Goal: Task Accomplishment & Management: Manage account settings

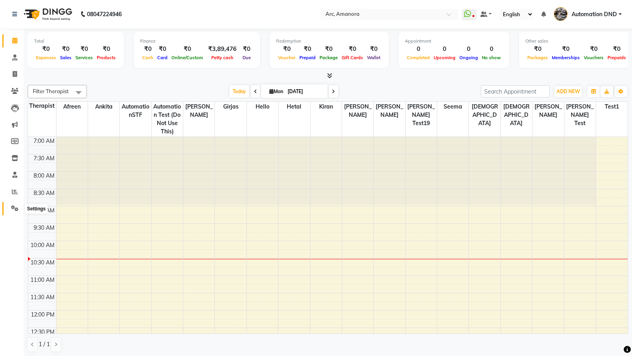
click at [12, 209] on icon at bounding box center [15, 208] width 8 height 6
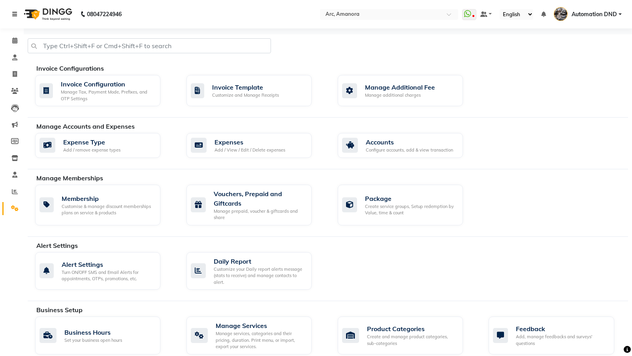
click at [13, 12] on icon at bounding box center [14, 14] width 5 height 6
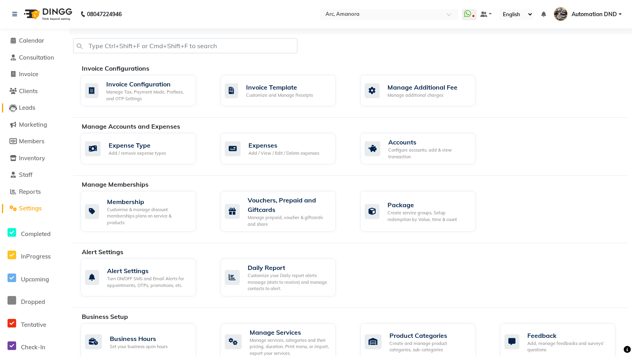
click at [27, 111] on span "Leads" at bounding box center [27, 108] width 16 height 8
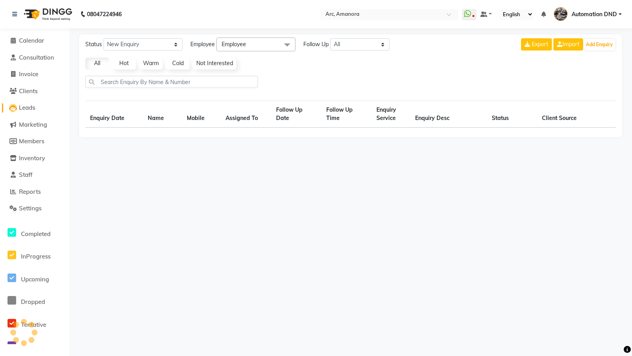
select select "10"
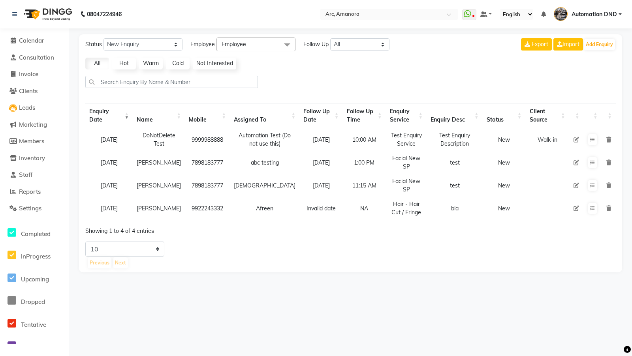
click at [96, 139] on td "[DATE]" at bounding box center [108, 139] width 47 height 23
drag, startPoint x: 147, startPoint y: 160, endPoint x: 169, endPoint y: 169, distance: 23.0
click at [169, 169] on td "[PERSON_NAME]" at bounding box center [159, 162] width 52 height 23
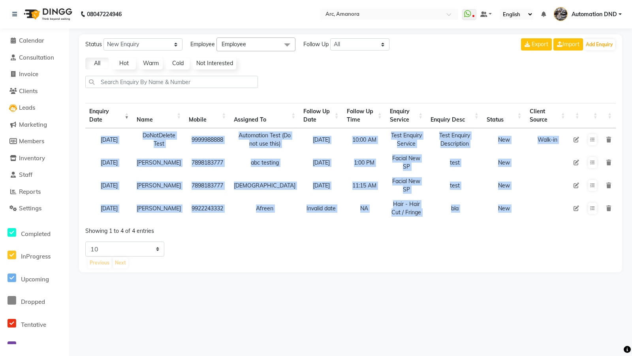
drag, startPoint x: 96, startPoint y: 138, endPoint x: 87, endPoint y: 227, distance: 89.4
click at [87, 227] on div "Enquiry Date Name Mobile Assigned To Follow Up Date Follow Up Time Enquiry Serv…" at bounding box center [350, 168] width 530 height 135
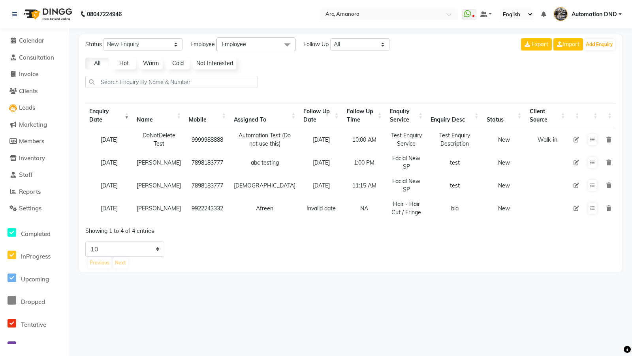
click at [130, 182] on tr "[DATE] [PERSON_NAME] 7898183777 abhi [DATE] 11:15 AM Facial New SP test New" at bounding box center [350, 185] width 530 height 23
click at [41, 45] on li "Calendar" at bounding box center [34, 40] width 69 height 17
click at [37, 44] on span "Calendar" at bounding box center [31, 41] width 25 height 8
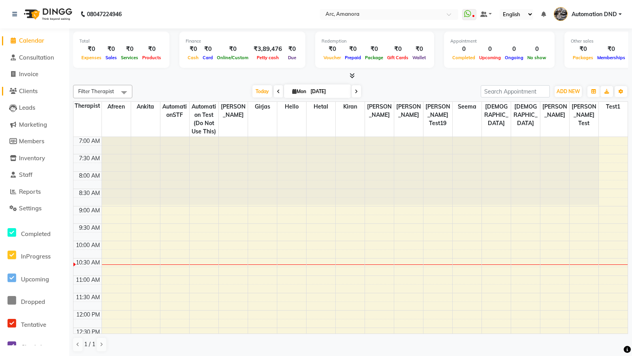
click at [26, 90] on span "Clients" at bounding box center [28, 91] width 19 height 8
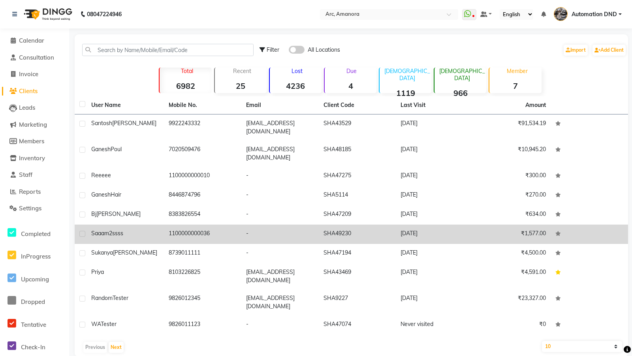
click at [84, 231] on label at bounding box center [82, 234] width 6 height 6
click at [84, 232] on input "checkbox" at bounding box center [81, 234] width 5 height 5
checkbox input "true"
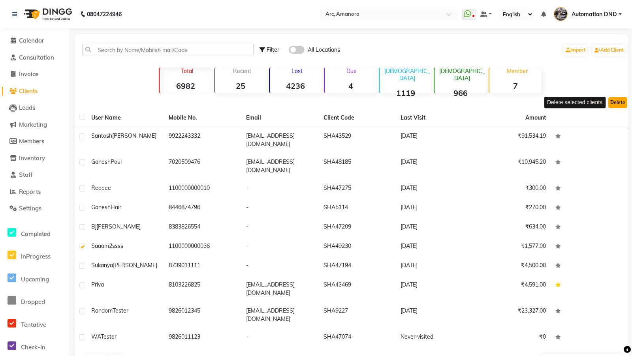
click at [611, 106] on button "Delete" at bounding box center [617, 102] width 19 height 11
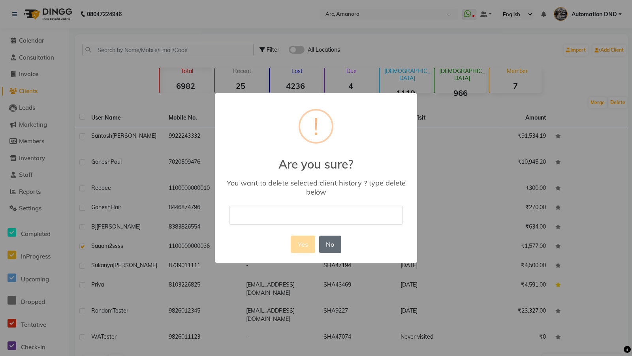
click at [335, 242] on button "No" at bounding box center [330, 244] width 22 height 17
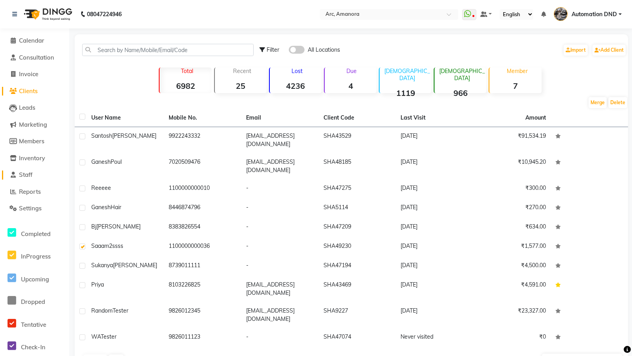
click at [26, 177] on span "Staff" at bounding box center [25, 175] width 13 height 8
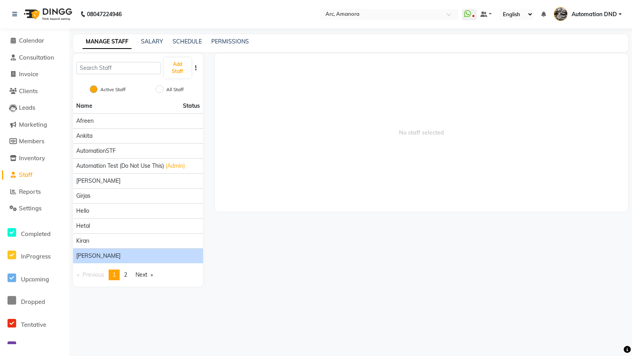
click at [96, 254] on span "[PERSON_NAME]" at bounding box center [98, 256] width 44 height 8
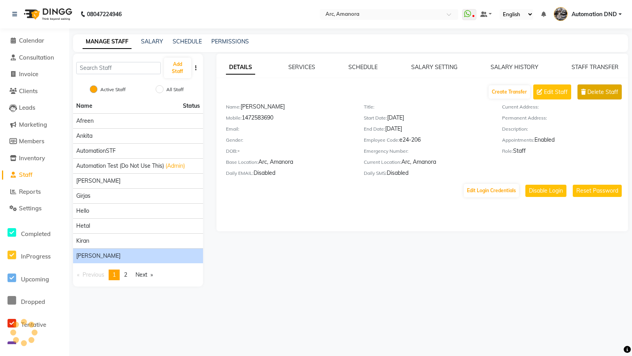
click at [607, 96] on button "Delete Staff" at bounding box center [599, 92] width 44 height 15
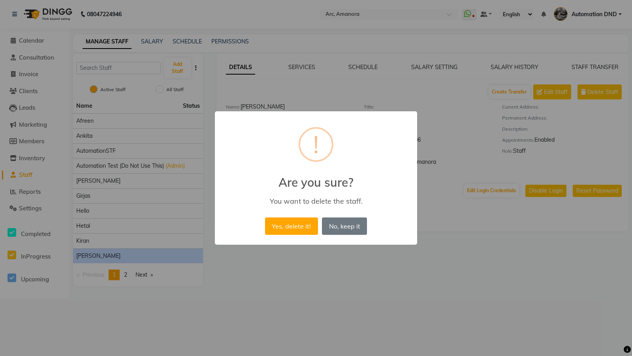
click at [502, 143] on div "× ! Are you sure? You want to delete the staff. Yes, delete it! No No, keep it" at bounding box center [316, 178] width 632 height 356
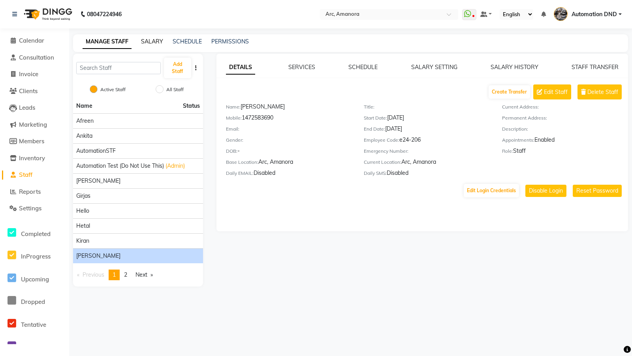
click at [148, 41] on link "SALARY" at bounding box center [152, 41] width 22 height 7
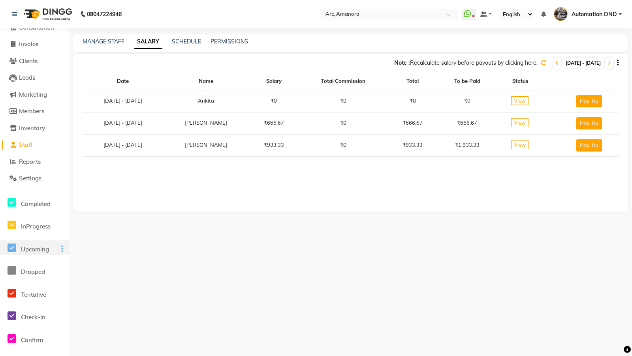
scroll to position [8, 0]
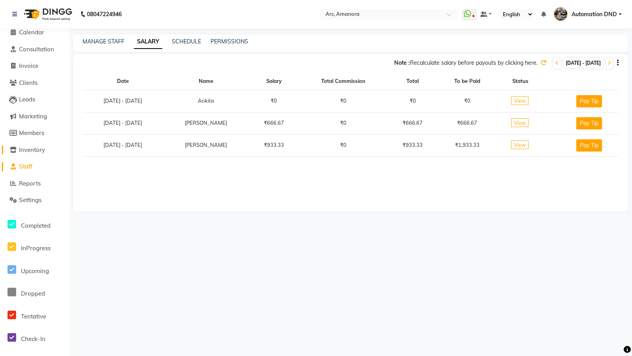
click at [33, 150] on span "Inventory" at bounding box center [32, 150] width 26 height 8
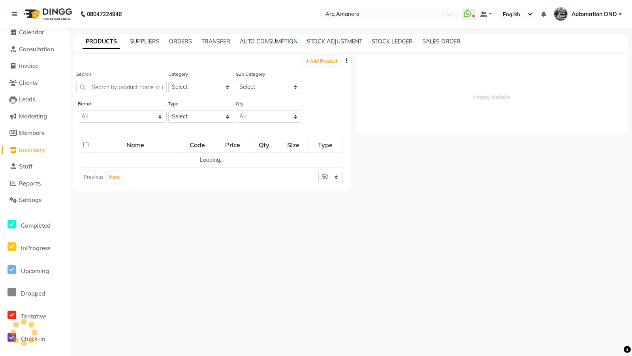
select select
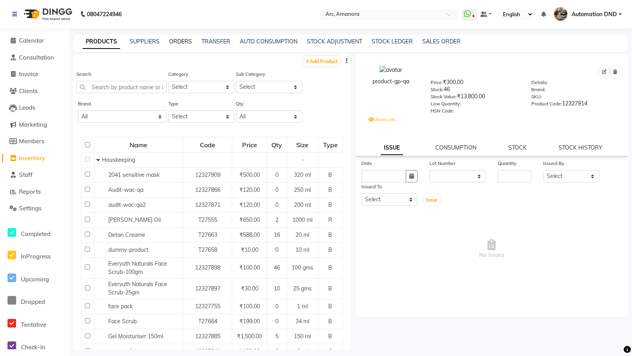
click at [185, 41] on link "ORDERS" at bounding box center [180, 41] width 23 height 7
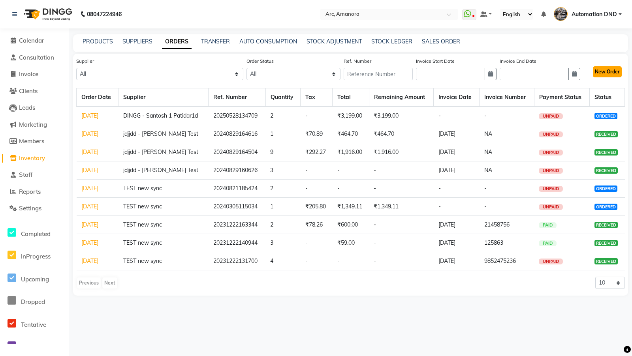
click at [598, 73] on button "New Order" at bounding box center [607, 71] width 29 height 11
select select "true"
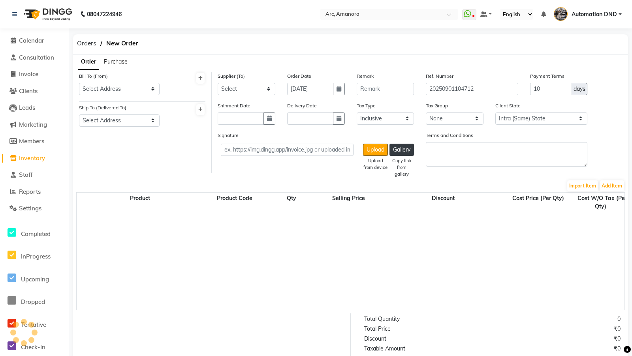
select select "218"
click at [604, 185] on button "Add Item" at bounding box center [612, 186] width 24 height 11
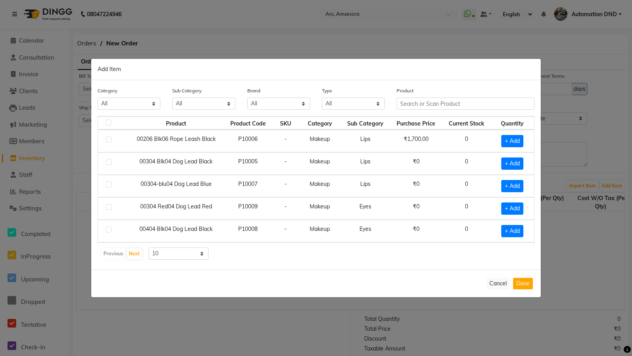
click at [586, 112] on ngb-modal-window "Add Item Category All White Hair Other Test Makeup Personal Care [PERSON_NAME] …" at bounding box center [316, 178] width 632 height 356
click at [497, 281] on button "Cancel" at bounding box center [498, 283] width 24 height 11
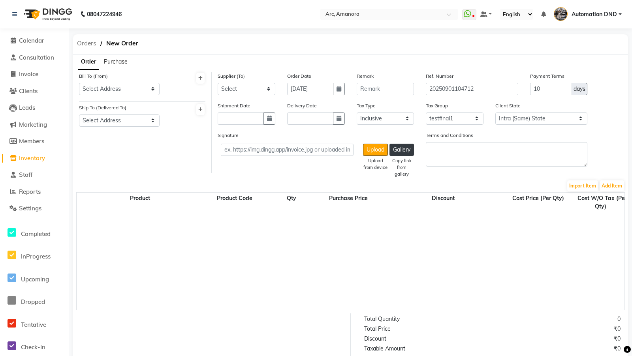
click at [82, 40] on span "Orders" at bounding box center [86, 43] width 27 height 14
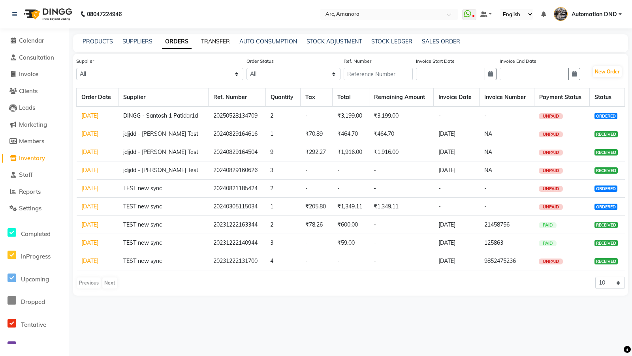
click at [219, 39] on link "TRANSFER" at bounding box center [215, 41] width 29 height 7
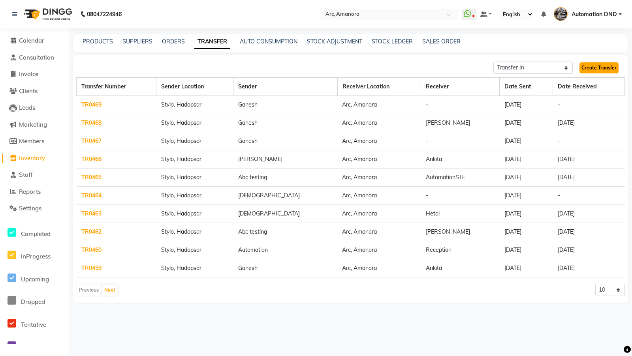
click at [599, 64] on link "Create Transfer" at bounding box center [598, 67] width 39 height 11
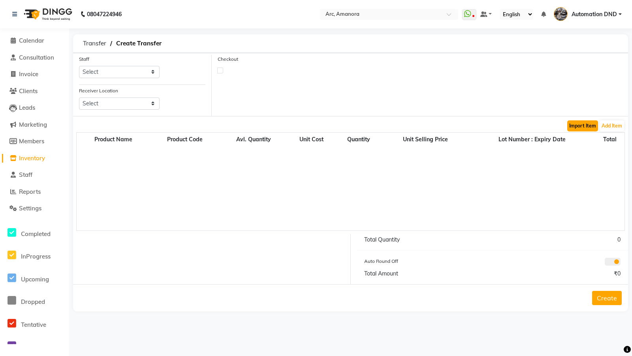
click at [578, 126] on button "Import Item" at bounding box center [582, 125] width 31 height 11
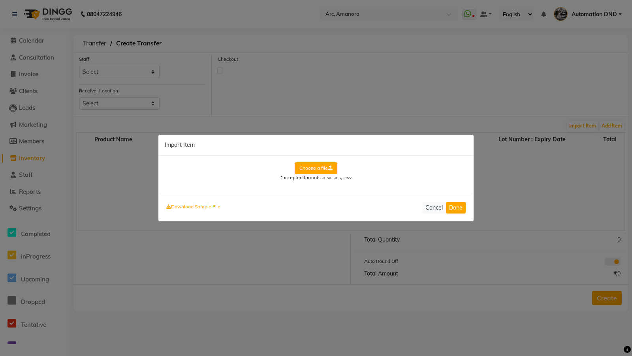
click at [503, 168] on ngb-modal-window "Import Item Choose a file *accepted formats .xlsx, .xls, .csv Download Sample F…" at bounding box center [316, 178] width 632 height 356
click at [428, 204] on button "Cancel" at bounding box center [434, 207] width 24 height 11
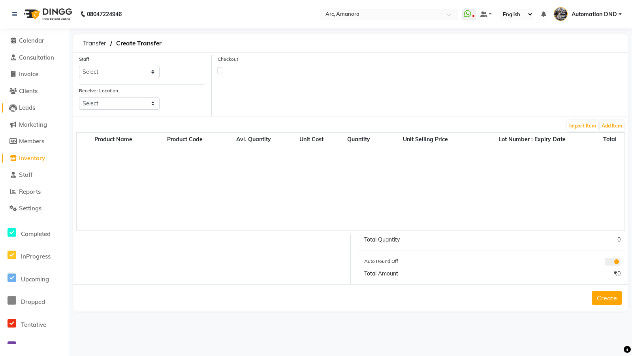
click at [23, 108] on span "Leads" at bounding box center [27, 108] width 16 height 8
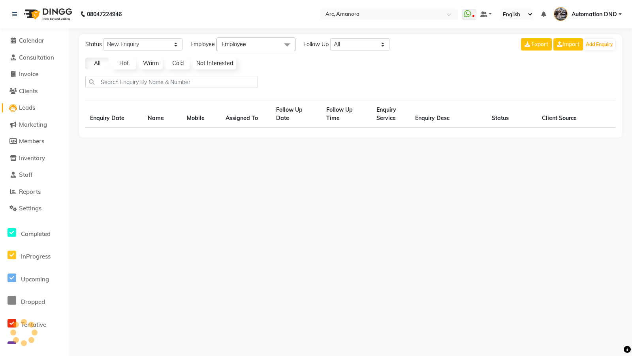
select select "10"
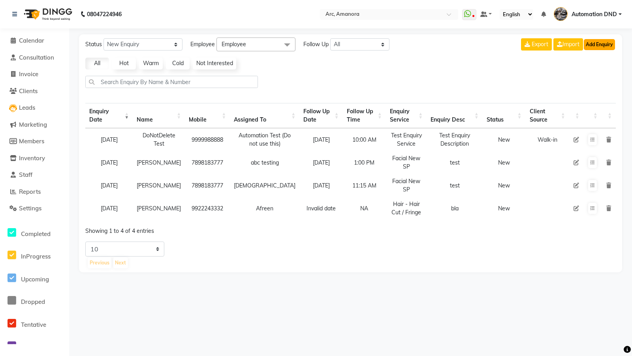
click at [596, 48] on button "Add Enquiry" at bounding box center [599, 44] width 31 height 11
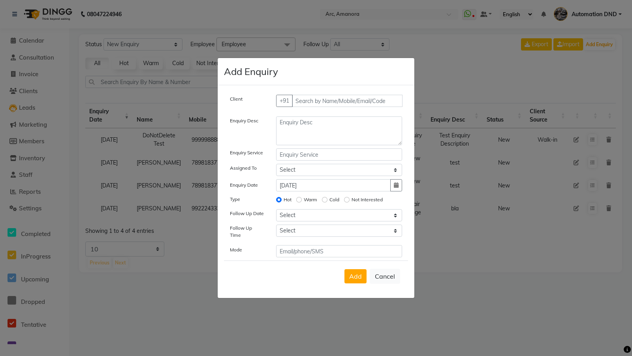
click at [440, 230] on ngb-modal-window "Add Enquiry Client +91 Enquiry Desc Enquiry Service Assigned To Select Afreen […" at bounding box center [316, 178] width 632 height 356
click at [395, 275] on button "Cancel" at bounding box center [385, 276] width 30 height 15
select select
radio input "false"
select select
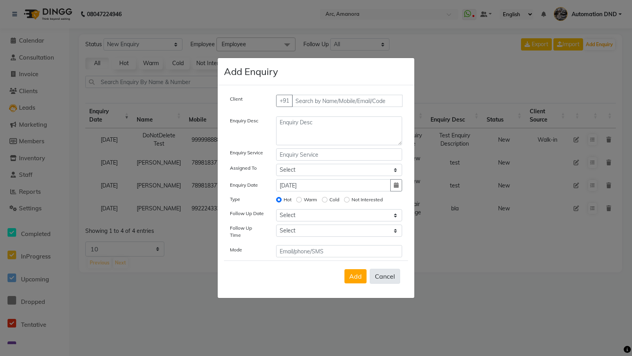
select select
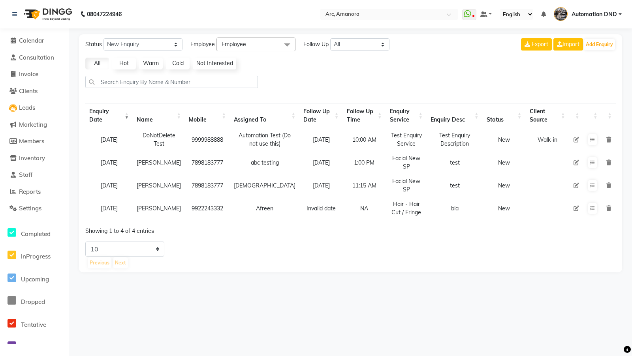
click at [271, 45] on span "Employee" at bounding box center [255, 45] width 79 height 14
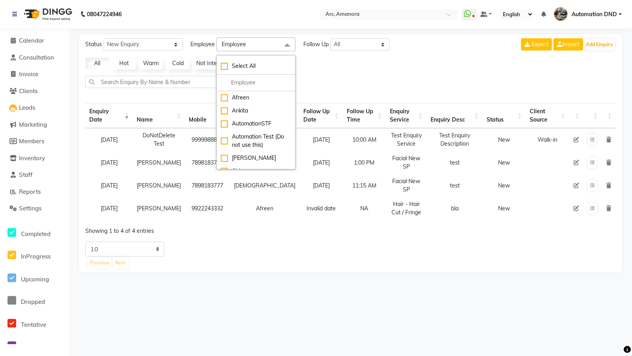
click at [40, 69] on li "Invoice" at bounding box center [34, 74] width 69 height 17
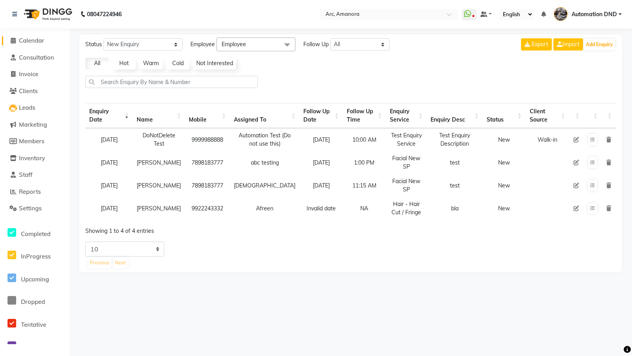
click at [36, 43] on span "Calendar" at bounding box center [31, 41] width 25 height 8
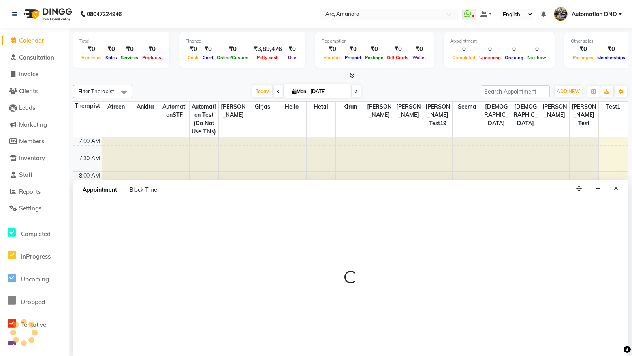
select select "213"
select select "585"
select select "tentative"
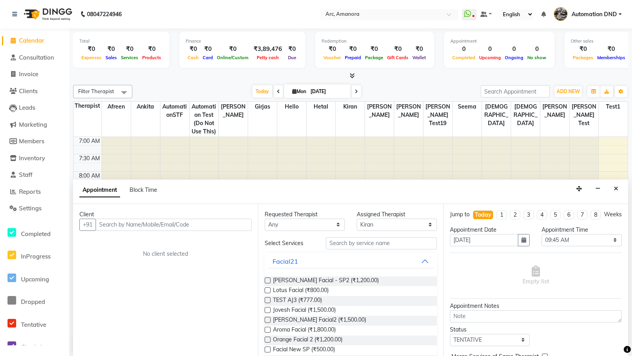
click at [607, 10] on span "Automation DND" at bounding box center [594, 14] width 45 height 8
click at [278, 181] on div "Appointment Block Time" at bounding box center [350, 192] width 555 height 24
click at [612, 185] on button "Close" at bounding box center [615, 189] width 11 height 12
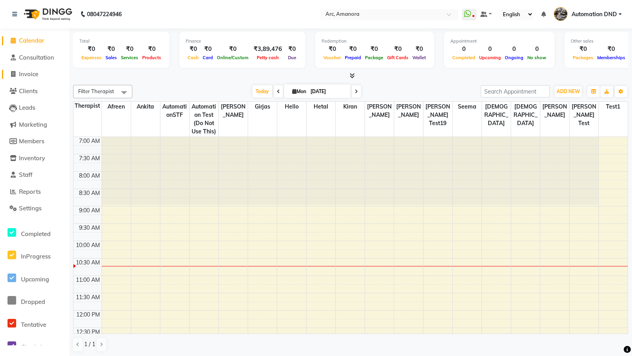
click at [27, 75] on span "Invoice" at bounding box center [28, 74] width 19 height 8
select select "service"
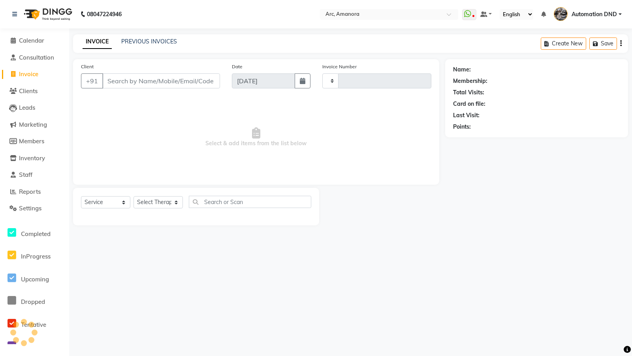
type input "12085"
select select "75"
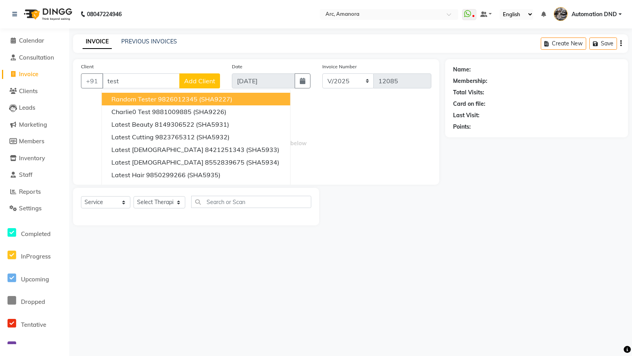
click at [155, 101] on span "Random Tester" at bounding box center [133, 99] width 45 height 8
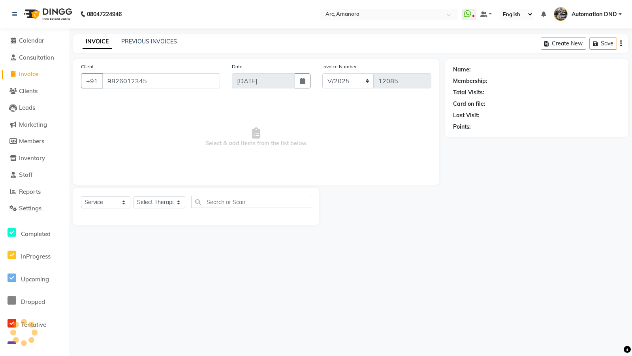
type input "9826012345"
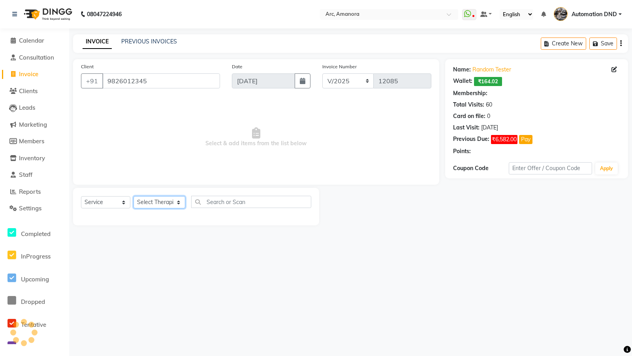
click at [151, 197] on select "Select Therapist Afreen [PERSON_NAME] AutomationSTF Automation Test (Do not use…" at bounding box center [160, 202] width 52 height 12
select select "2: Object"
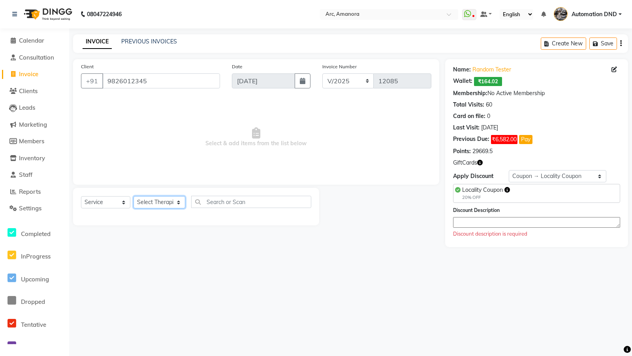
select select "471"
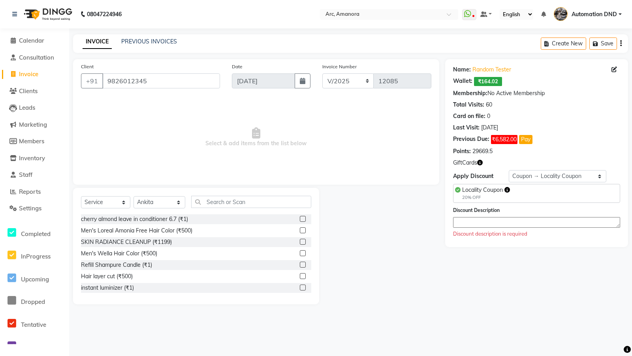
click at [303, 229] on label at bounding box center [303, 231] width 6 height 6
click at [303, 229] on input "checkbox" at bounding box center [302, 230] width 5 height 5
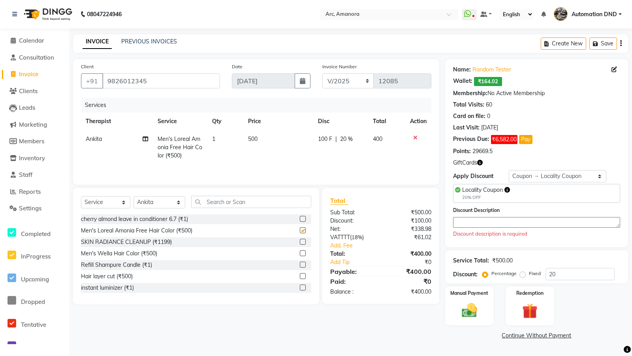
checkbox input "false"
click at [613, 15] on span "Automation DND" at bounding box center [594, 14] width 45 height 8
click at [137, 41] on link "PREVIOUS INVOICES" at bounding box center [149, 41] width 56 height 7
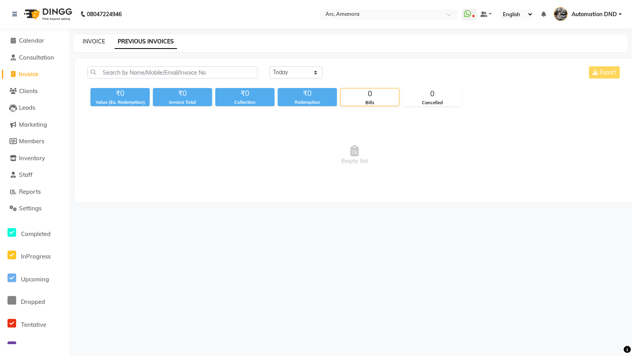
click at [87, 39] on link "INVOICE" at bounding box center [94, 41] width 23 height 7
select select "service"
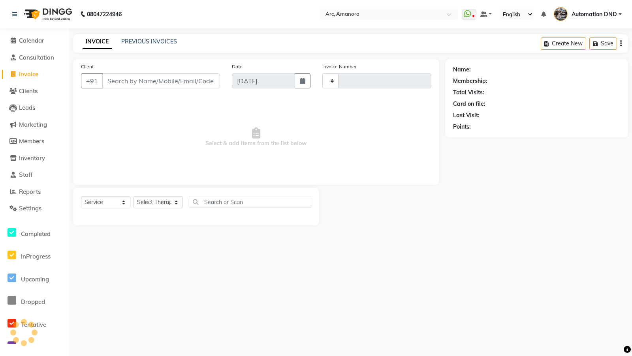
type input "12085"
select select "75"
click at [23, 194] on span "Reports" at bounding box center [30, 192] width 22 height 8
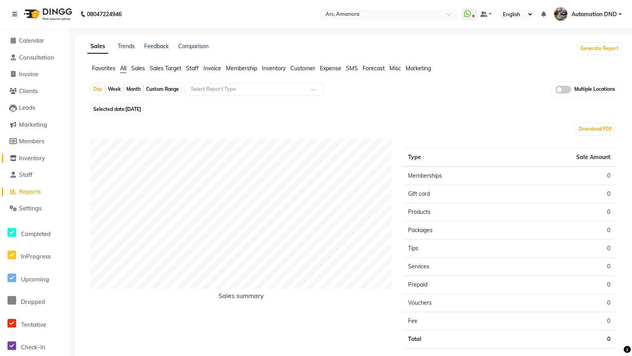
click at [20, 160] on span "Inventory" at bounding box center [32, 158] width 26 height 8
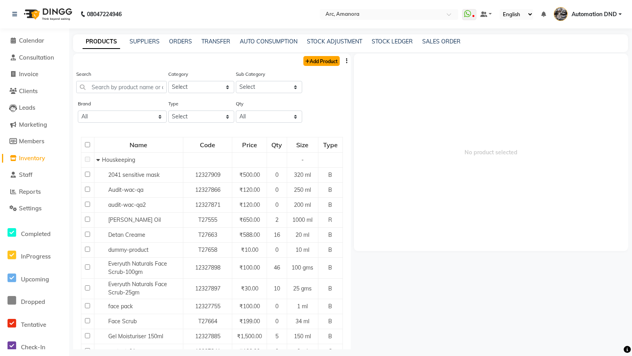
click at [314, 60] on link "Add Product" at bounding box center [321, 61] width 36 height 10
select select "true"
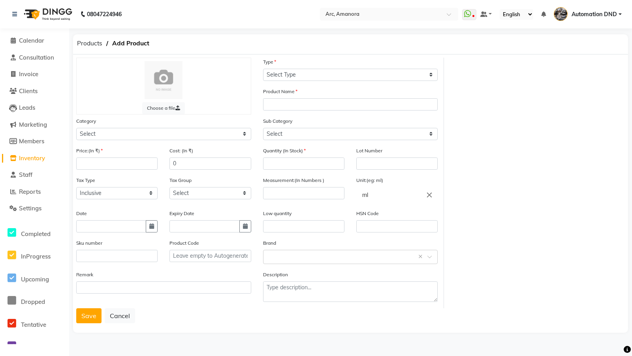
click at [487, 125] on div "Choose a file Type Select Type Both Retail Consumable Product Name Category Sel…" at bounding box center [350, 183] width 561 height 251
